Goal: Ask a question: Seek information or help from site administrators or community

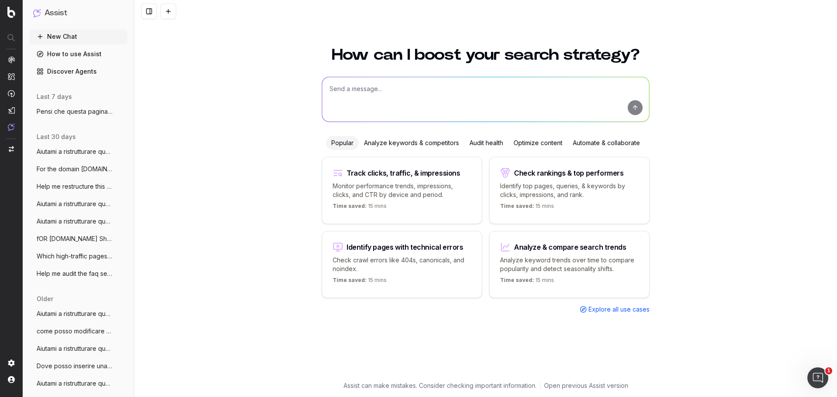
click at [9, 149] on img "button" at bounding box center [11, 149] width 5 height 6
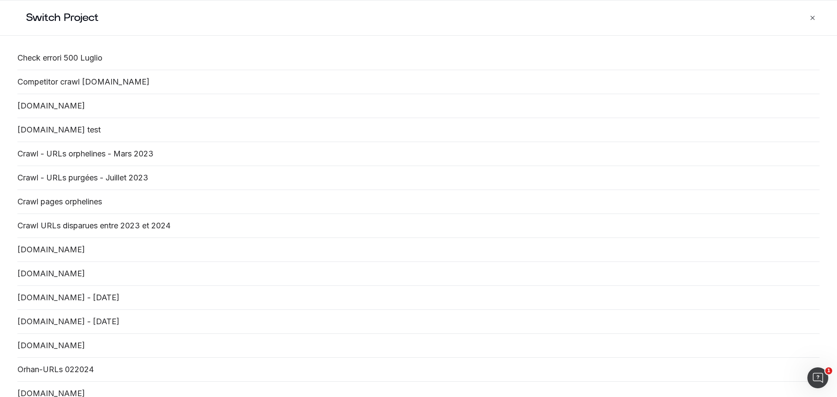
click at [55, 390] on link "[DOMAIN_NAME]" at bounding box center [418, 394] width 802 height 10
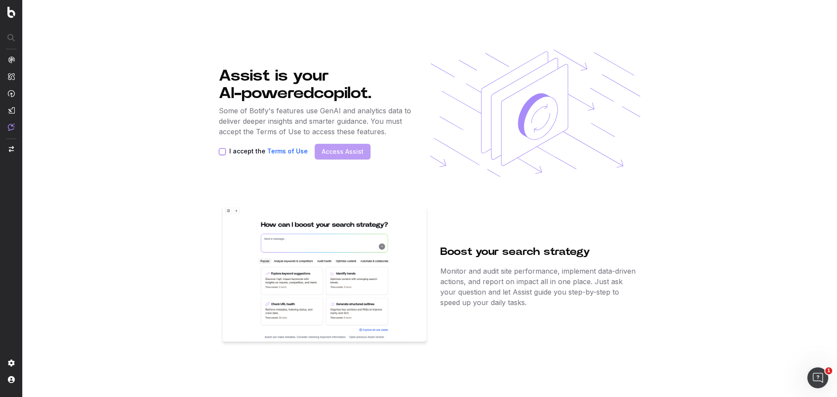
click at [221, 152] on button "I accept the Terms of Use" at bounding box center [222, 151] width 7 height 7
click at [325, 152] on link "Access Assist" at bounding box center [343, 151] width 42 height 9
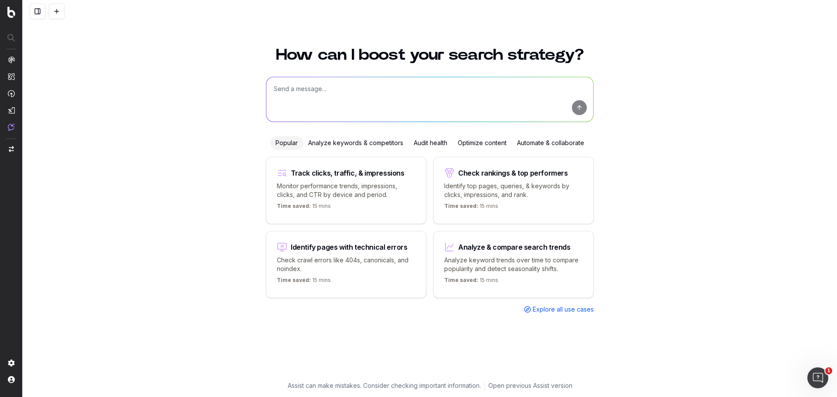
click at [316, 100] on textarea at bounding box center [429, 99] width 327 height 44
click at [39, 10] on button at bounding box center [38, 11] width 16 height 16
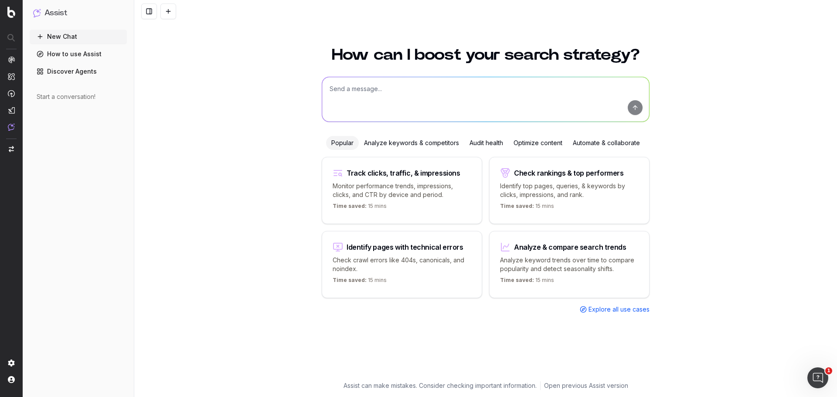
click at [381, 91] on textarea at bounding box center [485, 99] width 327 height 44
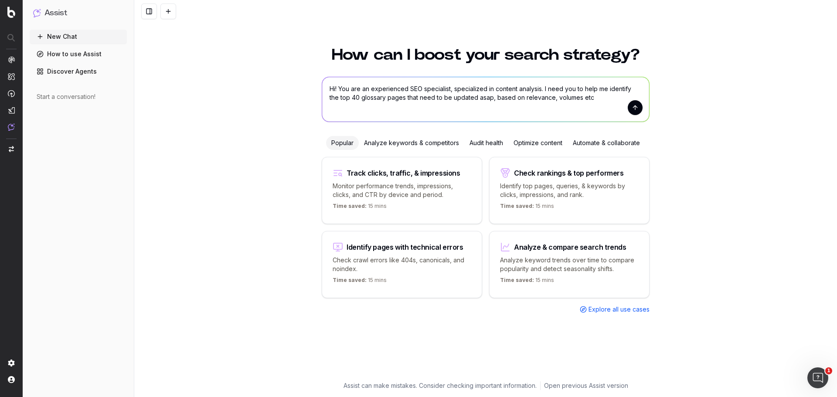
type textarea "Hi! You are an experienced SEO specialist, specialized in content analysis. I n…"
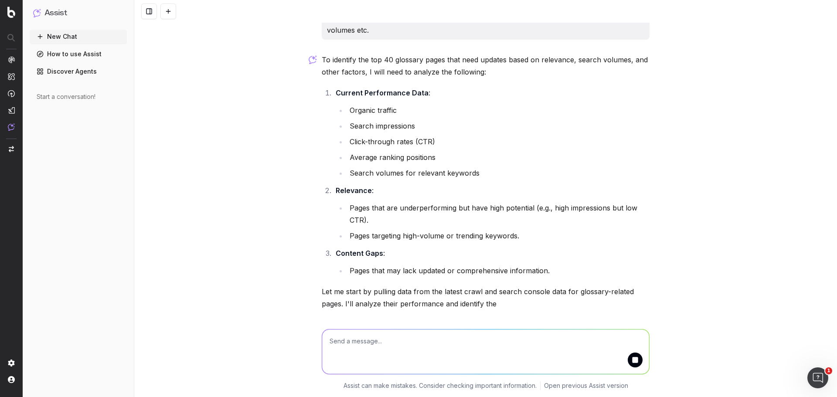
click at [632, 362] on button "submit" at bounding box center [635, 360] width 15 height 15
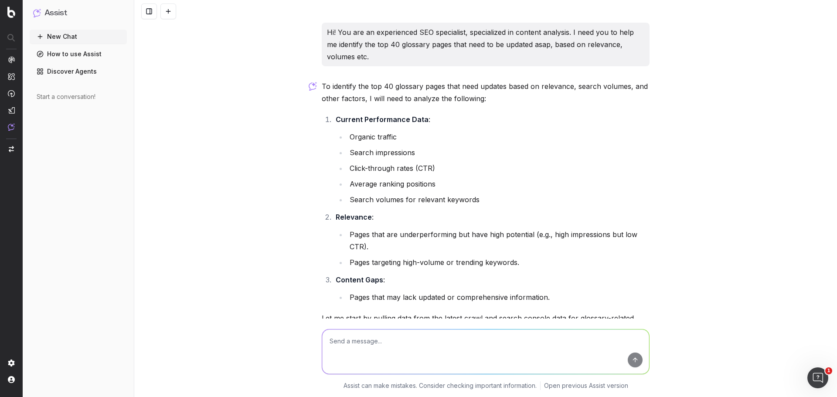
click at [480, 36] on p "Hi! You are an experienced SEO specialist, specialized in content analysis. I n…" at bounding box center [485, 44] width 317 height 37
click at [479, 35] on p "Hi! You are an experienced SEO specialist, specialized in content analysis. I n…" at bounding box center [485, 44] width 317 height 37
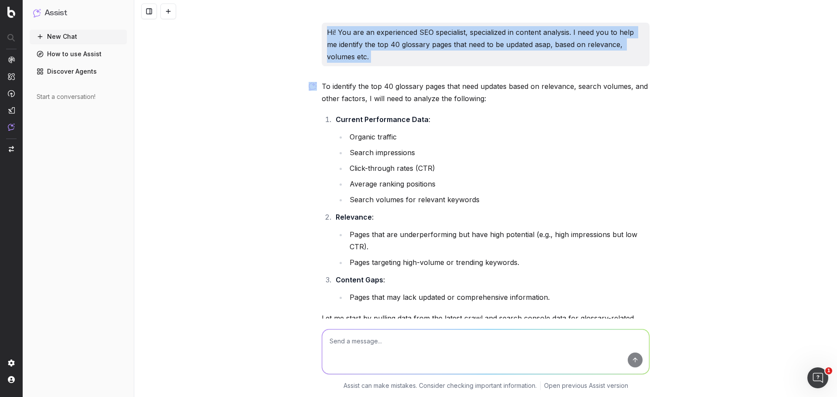
click at [479, 35] on p "Hi! You are an experienced SEO specialist, specialized in content analysis. I n…" at bounding box center [485, 44] width 317 height 37
copy p "Hi! You are an experienced SEO specialist, specialized in content analysis. I n…"
click at [49, 39] on button "New Chat" at bounding box center [78, 37] width 97 height 14
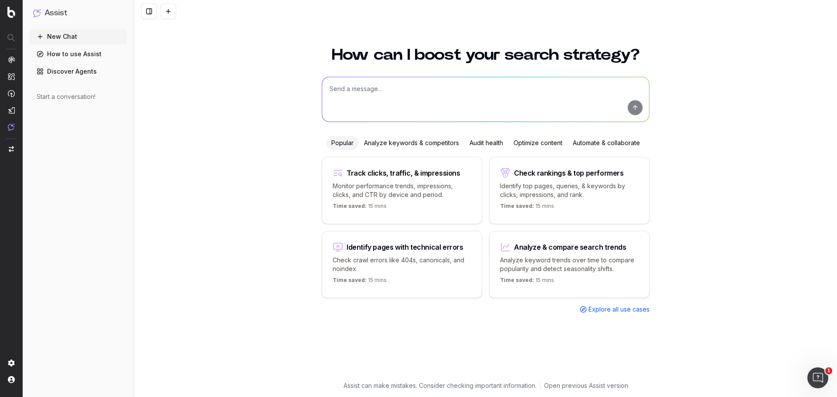
click at [439, 90] on textarea at bounding box center [485, 99] width 327 height 44
paste textarea "Hi! You are an experienced SEO specialist, specialized in content analysis. I n…"
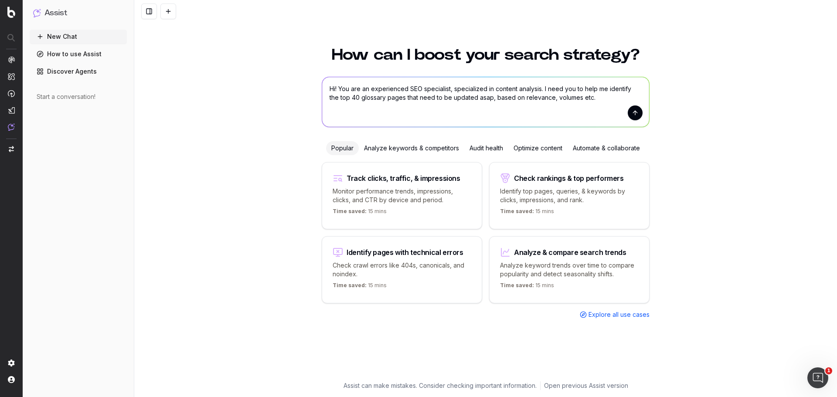
click at [396, 96] on textarea "Hi! You are an experienced SEO specialist, specialized in content analysis. I n…" at bounding box center [485, 102] width 327 height 50
type textarea "Hi! You are an experienced SEO specialist, specialized in content analysis. I n…"
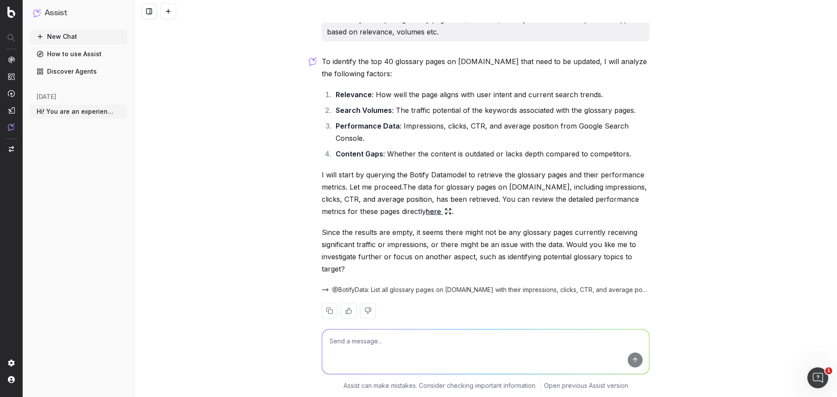
scroll to position [39, 0]
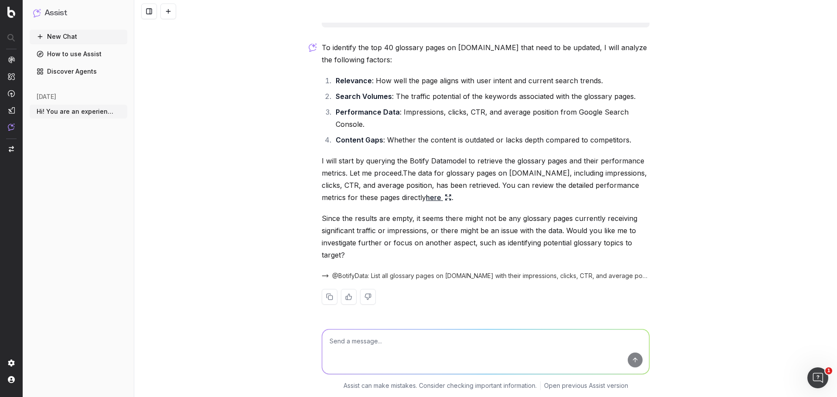
click at [444, 197] on icon at bounding box center [447, 197] width 7 height 7
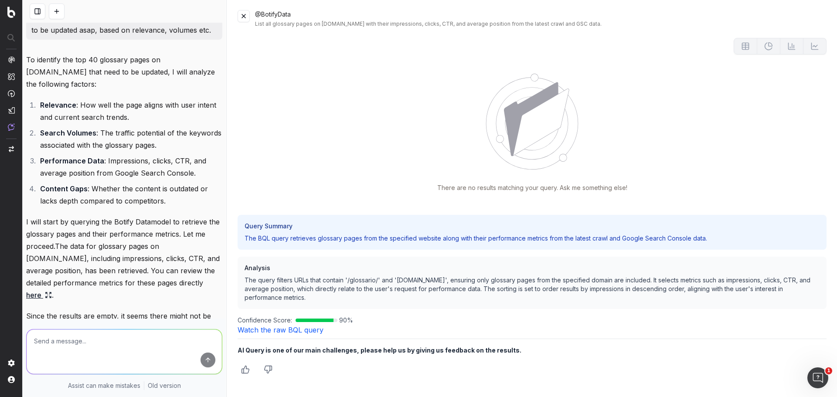
scroll to position [0, 0]
click at [241, 14] on button at bounding box center [243, 16] width 12 height 12
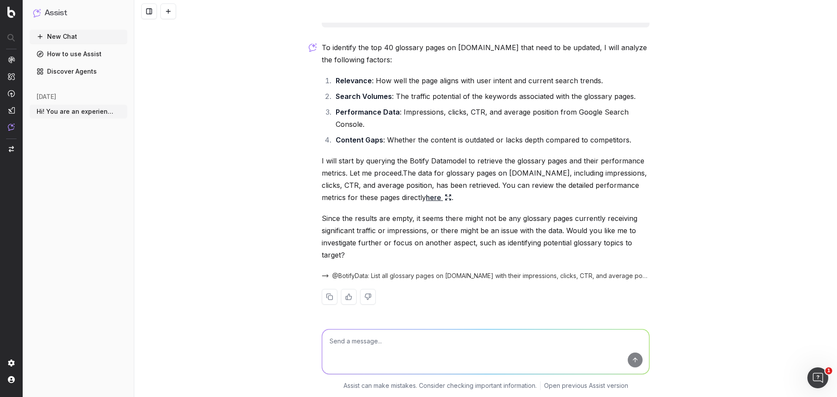
click at [512, 279] on span "@BotifyData: List all glossary pages on [DOMAIN_NAME] with their impressions, c…" at bounding box center [490, 275] width 317 height 9
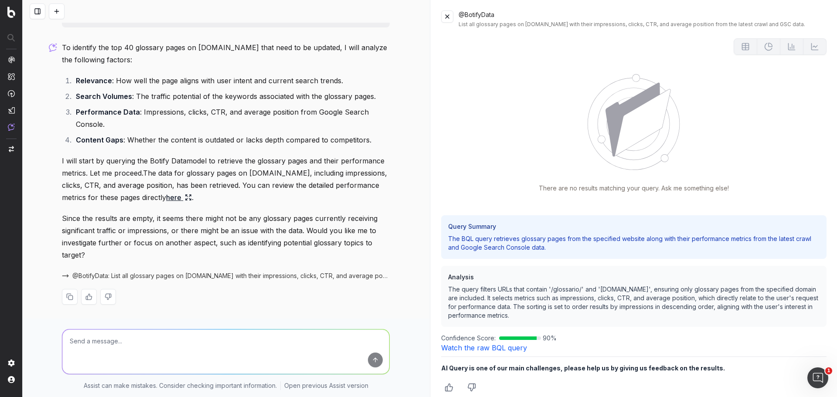
click at [447, 17] on button at bounding box center [447, 16] width 12 height 12
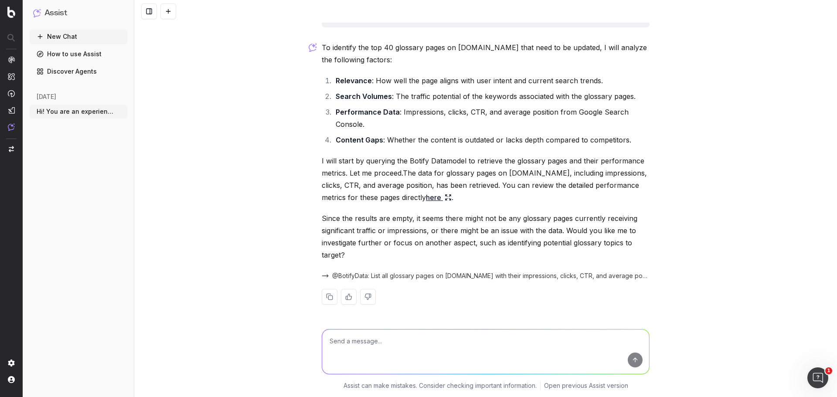
click at [487, 342] on textarea at bounding box center [485, 351] width 327 height 44
type textarea "yes, the glossary pages have /glossario-prestiti/ in the slug"
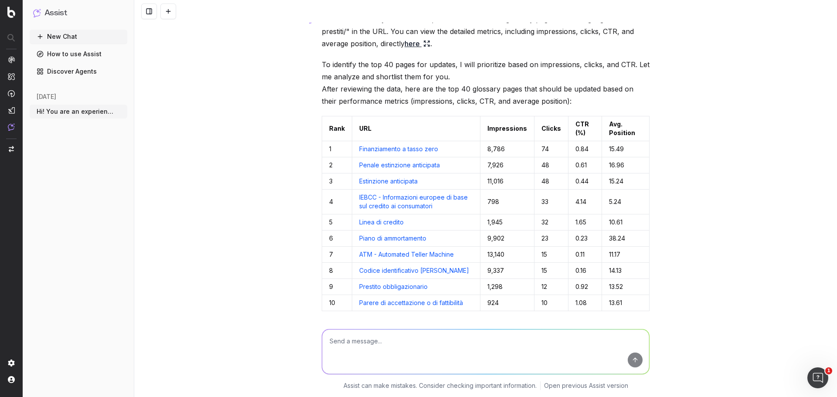
scroll to position [373, 0]
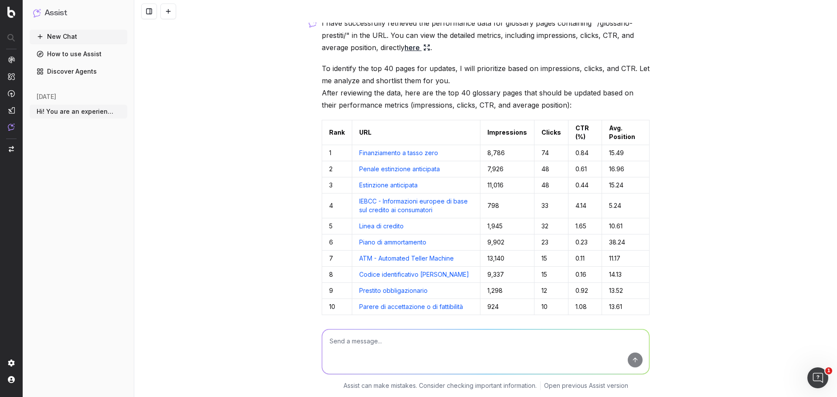
click at [544, 339] on textarea at bounding box center [485, 351] width 327 height 44
type textarea "on what based did you choose them"
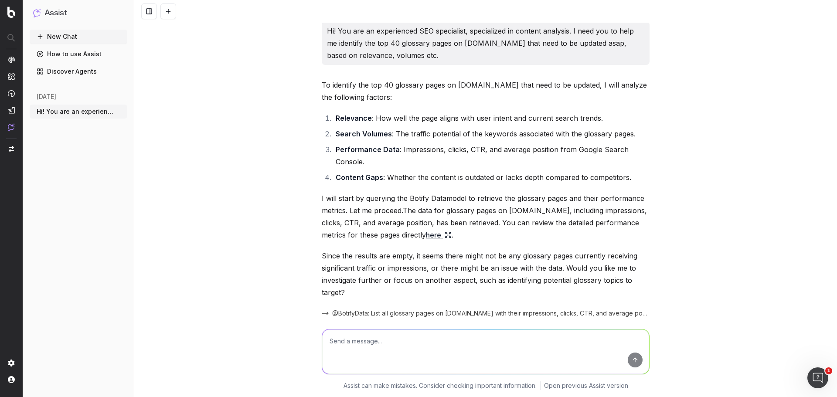
scroll to position [0, 0]
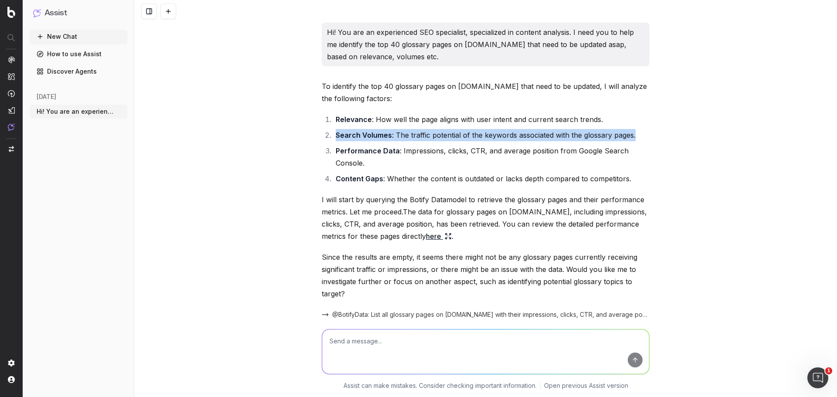
drag, startPoint x: 648, startPoint y: 137, endPoint x: 304, endPoint y: 136, distance: 343.8
click at [304, 136] on div "Hi! You are an experienced SEO specialist, specialized in content analysis. I n…" at bounding box center [485, 198] width 702 height 397
copy li "Search Volumes : The traffic potential of the keywords associated with the glos…"
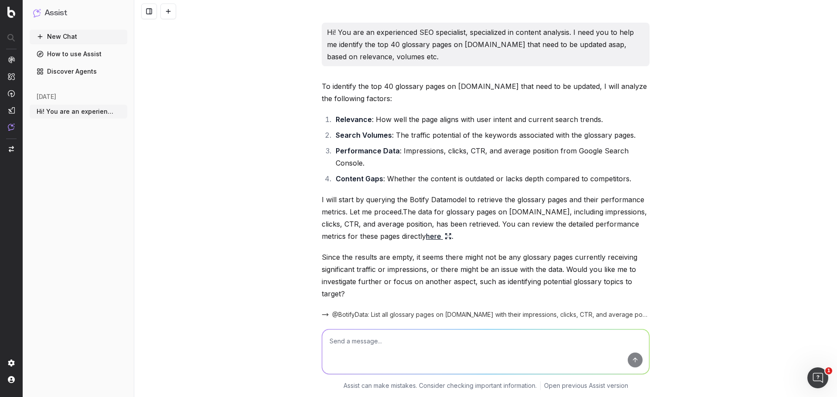
click at [443, 344] on textarea at bounding box center [485, 351] width 327 height 44
paste textarea "Search Volumes: The traffic potential of the keywords associated with the gloss…"
type textarea "also based on this please Search Volumes: The traffic potential of the keywords…"
click at [629, 360] on button "submit" at bounding box center [635, 360] width 15 height 15
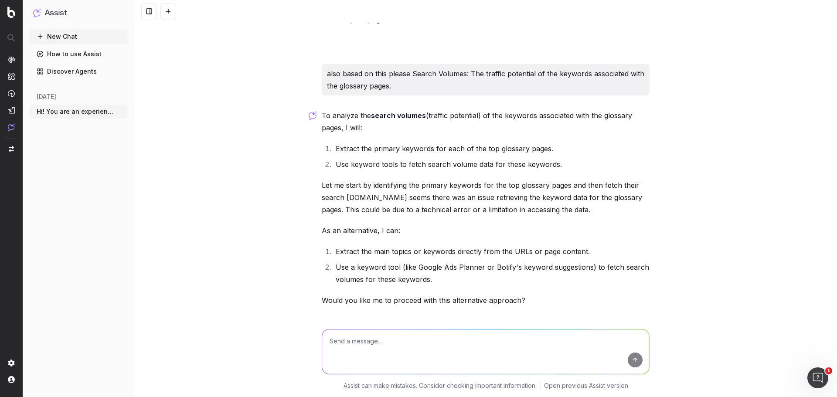
scroll to position [1064, 0]
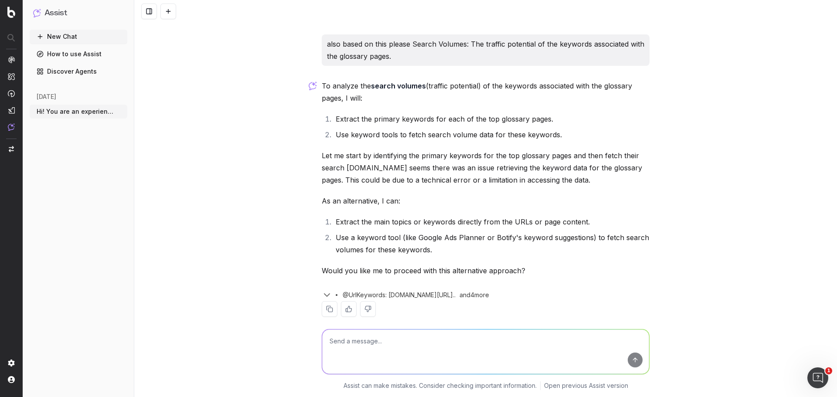
click at [484, 335] on textarea at bounding box center [485, 351] width 327 height 44
type textarea "yes"
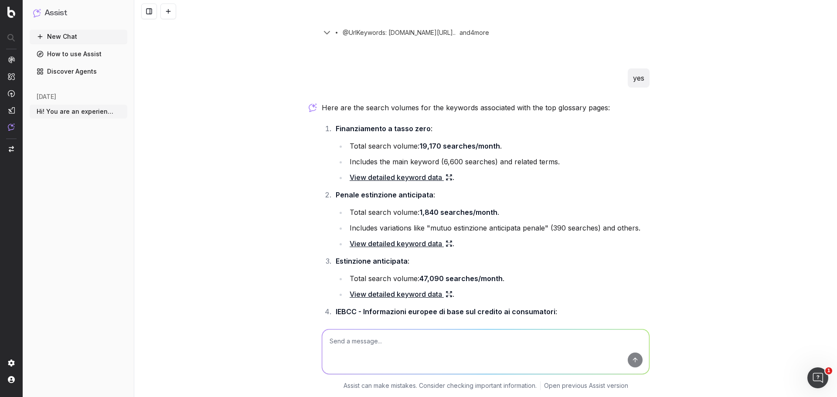
scroll to position [1325, 0]
click at [437, 172] on link "View detailed keyword data" at bounding box center [400, 178] width 103 height 12
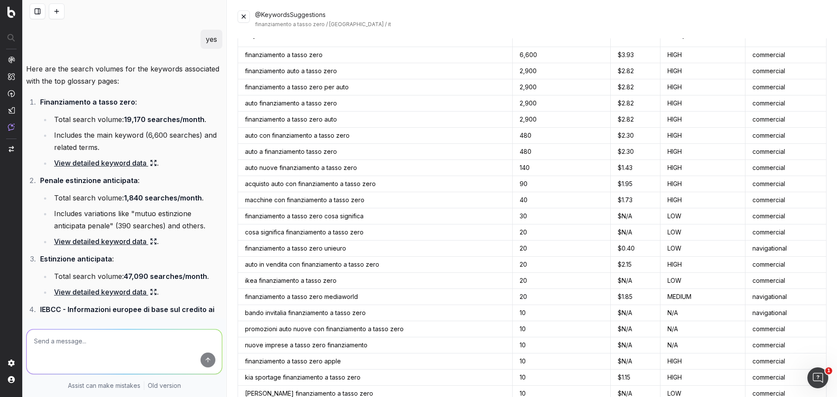
scroll to position [0, 0]
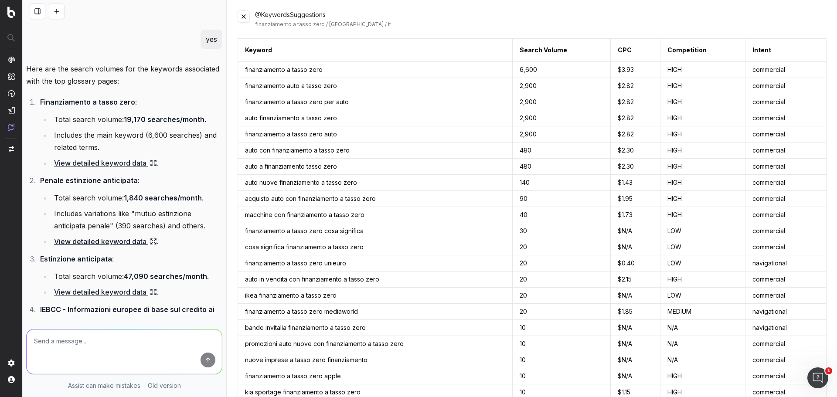
click at [247, 14] on button at bounding box center [243, 16] width 12 height 12
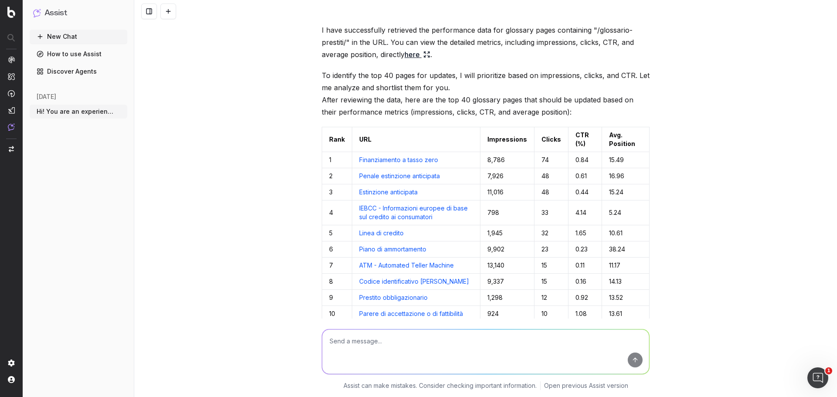
scroll to position [410, 0]
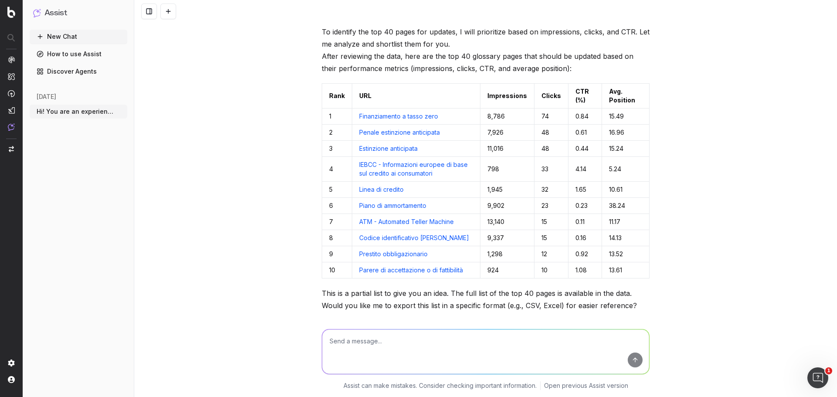
click at [411, 115] on link "Finanziamento a tasso zero" at bounding box center [398, 115] width 79 height 7
click at [444, 341] on textarea at bounding box center [485, 351] width 327 height 44
type textarea "continue the list you send before of the 10 pages and extend it to 40"
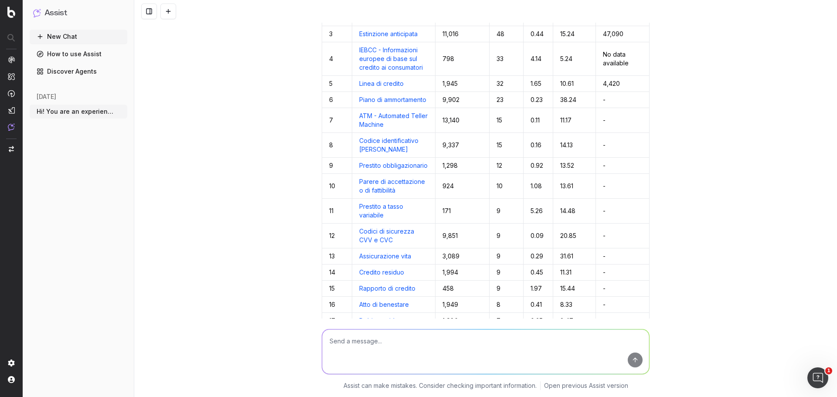
scroll to position [1823, 0]
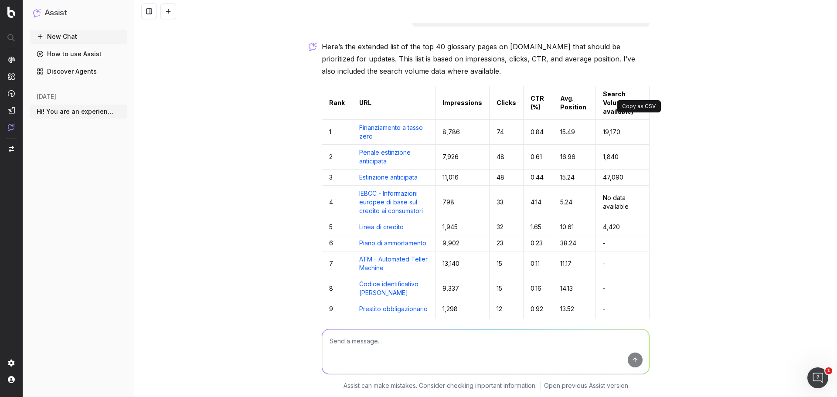
click at [641, 95] on button at bounding box center [642, 103] width 16 height 16
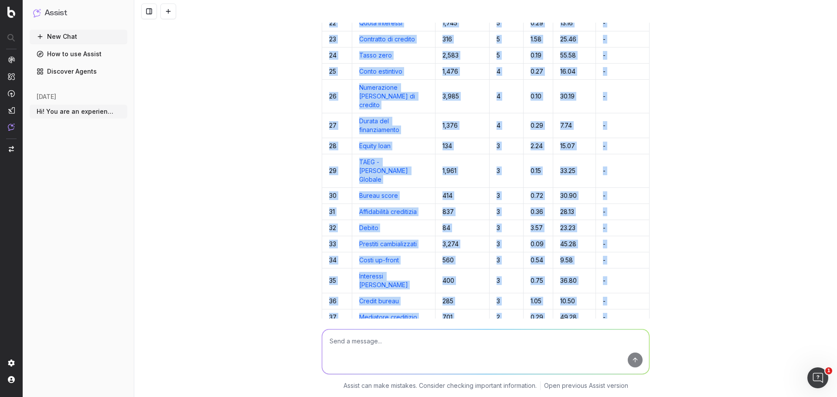
scroll to position [2433, 0]
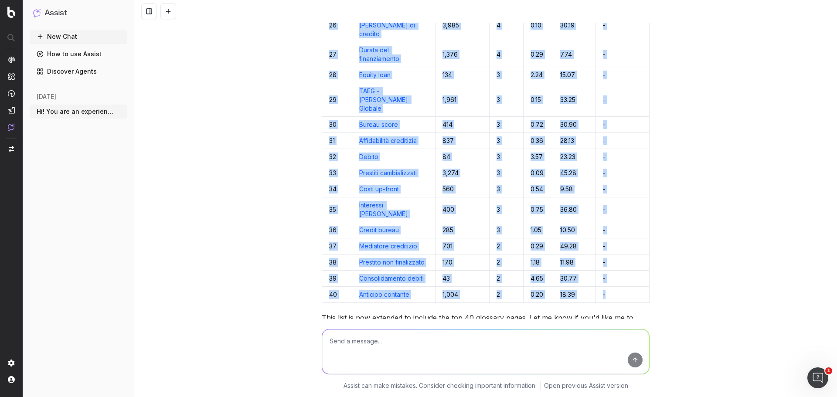
drag, startPoint x: 354, startPoint y: 52, endPoint x: 620, endPoint y: 237, distance: 323.7
copy table "LOR Ipsumdolors Ametco ADI (%) Eli. Seddoeiu Tempor Incidi (ut laboreetd) 6 Mag…"
